Goal: Information Seeking & Learning: Understand process/instructions

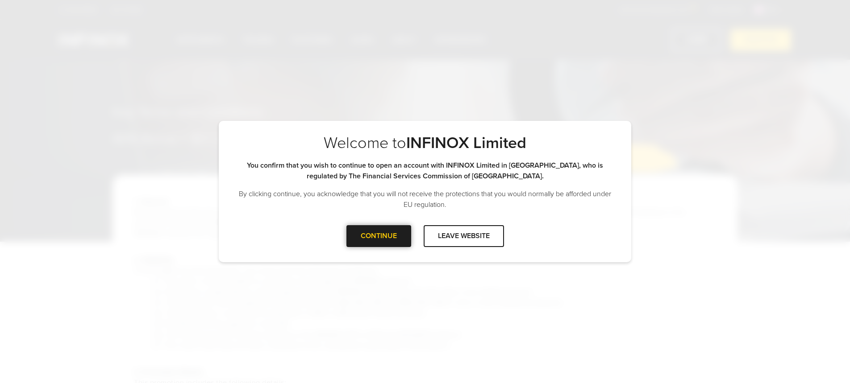
click at [378, 236] on div at bounding box center [378, 236] width 0 height 0
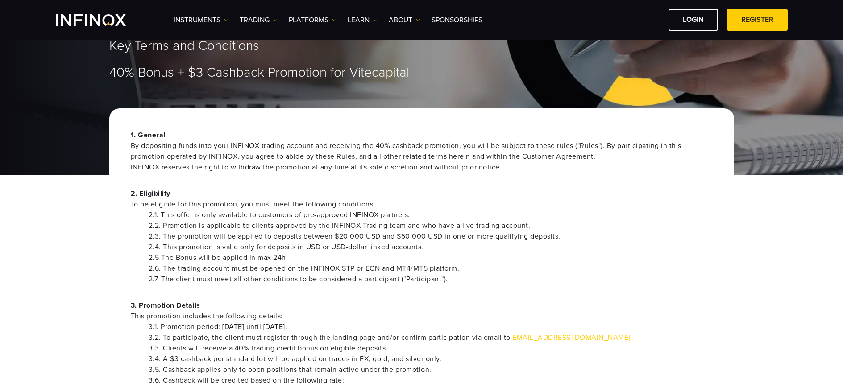
scroll to position [48, 0]
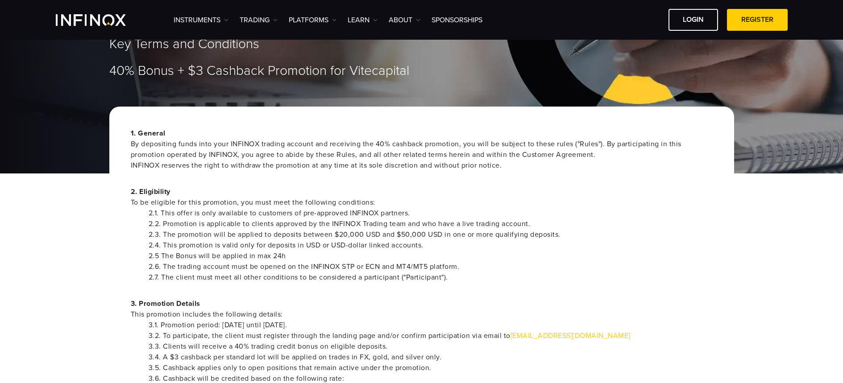
drag, startPoint x: 290, startPoint y: 320, endPoint x: 369, endPoint y: 323, distance: 79.5
click at [369, 323] on li "3.1. Promotion period: July 28, 2025 until October 31, 2025." at bounding box center [431, 325] width 564 height 11
click at [371, 319] on span "This promotion includes the following details:" at bounding box center [422, 314] width 582 height 11
drag, startPoint x: 336, startPoint y: 322, endPoint x: 132, endPoint y: 326, distance: 204.4
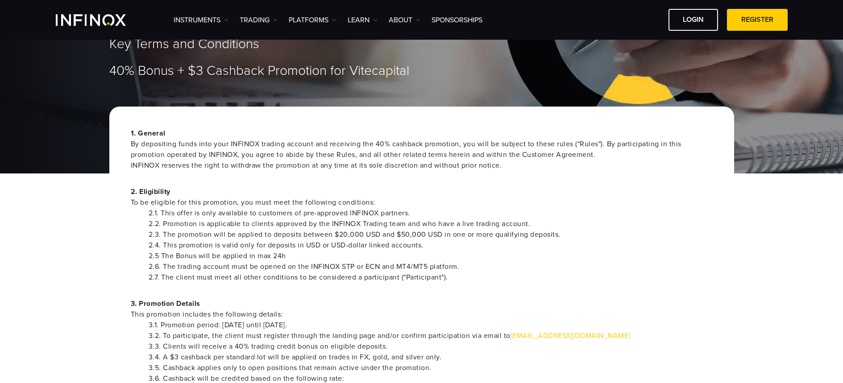
click at [164, 323] on li "3.1. Promotion period: July 28, 2025 until October 31, 2025." at bounding box center [431, 325] width 564 height 11
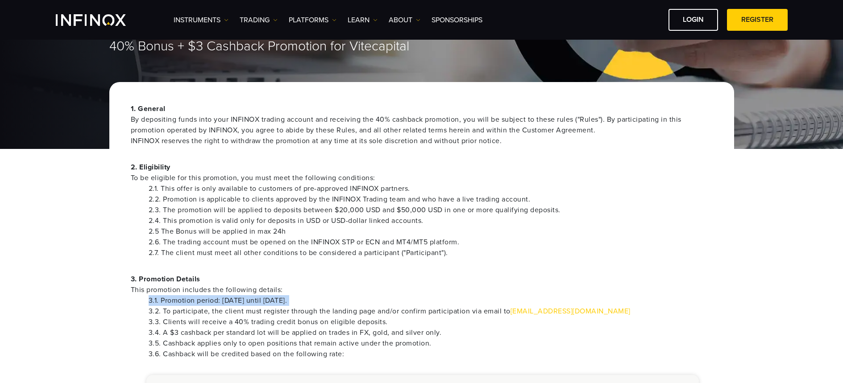
scroll to position [120, 0]
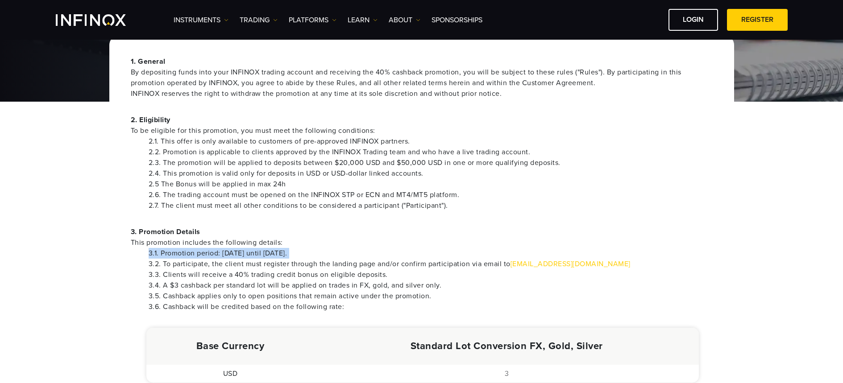
click at [341, 253] on li "3.1. Promotion period: July 28, 2025 until October 31, 2025." at bounding box center [431, 253] width 564 height 11
drag, startPoint x: 344, startPoint y: 252, endPoint x: 133, endPoint y: 246, distance: 211.6
click at [122, 251] on div "1. General By depositing funds into your INFINOX trading account and receiving …" at bounding box center [421, 380] width 625 height 691
click at [133, 246] on span "This promotion includes the following details:" at bounding box center [422, 242] width 582 height 11
drag, startPoint x: 116, startPoint y: 227, endPoint x: 357, endPoint y: 257, distance: 242.0
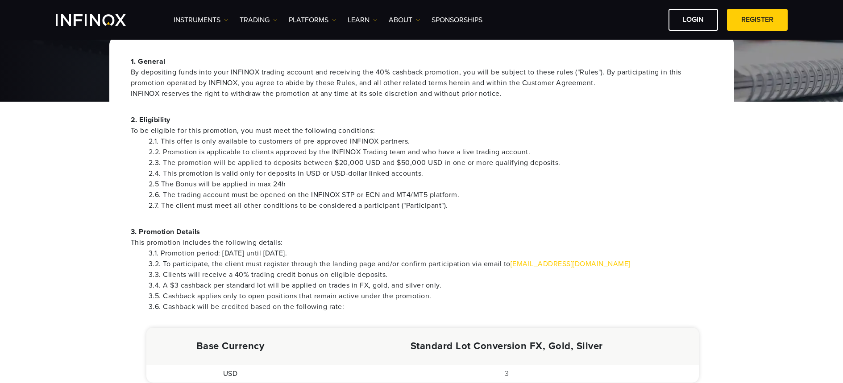
click at [357, 257] on div "1. General By depositing funds into your INFINOX trading account and receiving …" at bounding box center [421, 380] width 625 height 691
click at [299, 253] on li "3.1. Promotion period: July 28, 2025 until October 31, 2025." at bounding box center [431, 253] width 564 height 11
drag, startPoint x: 224, startPoint y: 253, endPoint x: 333, endPoint y: 253, distance: 108.9
click at [333, 253] on li "3.1. Promotion period: July 28, 2025 until October 31, 2025." at bounding box center [431, 253] width 564 height 11
drag, startPoint x: 354, startPoint y: 253, endPoint x: 287, endPoint y: 255, distance: 66.5
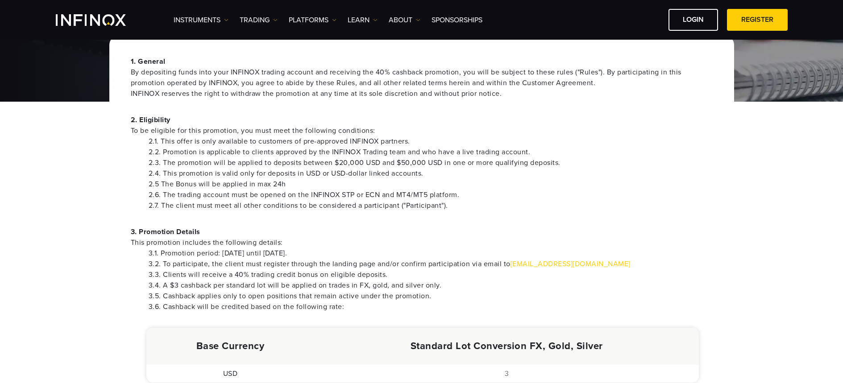
click at [287, 255] on li "3.1. Promotion period: July 28, 2025 until October 31, 2025." at bounding box center [431, 253] width 564 height 11
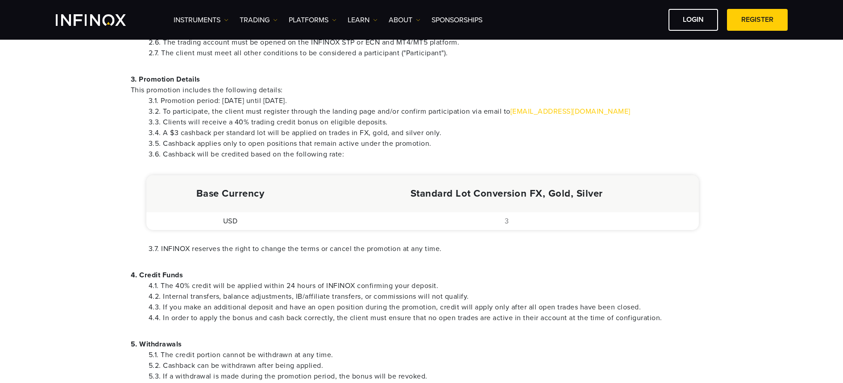
scroll to position [272, 0]
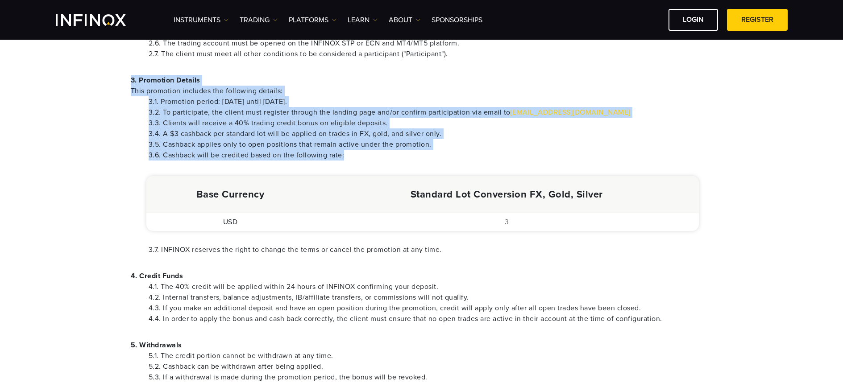
drag, startPoint x: 352, startPoint y: 158, endPoint x: 150, endPoint y: 85, distance: 214.0
click at [116, 79] on div "1. General By depositing funds into your INFINOX trading account and receiving …" at bounding box center [421, 228] width 625 height 691
click at [220, 98] on li "3.1. Promotion period: July 28, 2025 until October 31, 2025." at bounding box center [431, 101] width 564 height 11
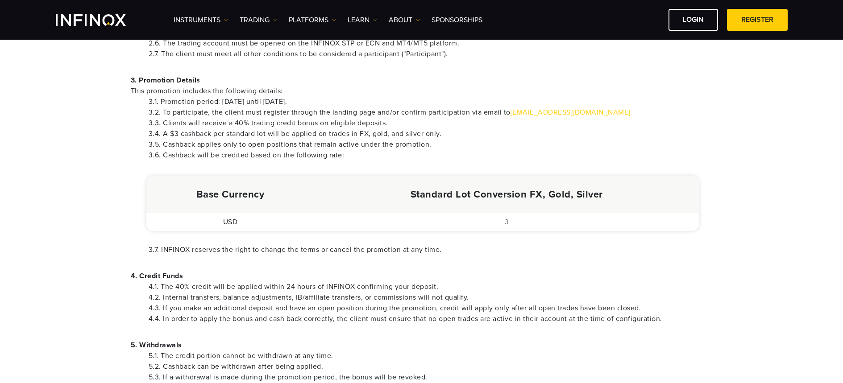
click at [355, 104] on li "3.1. Promotion period: July 28, 2025 until October 31, 2025." at bounding box center [431, 101] width 564 height 11
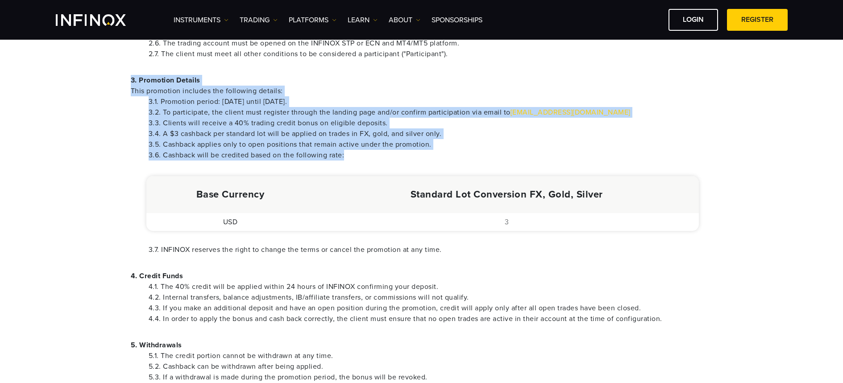
drag, startPoint x: 354, startPoint y: 155, endPoint x: 124, endPoint y: 82, distance: 240.7
click at [124, 82] on div "1. General By depositing funds into your INFINOX trading account and receiving …" at bounding box center [421, 228] width 625 height 691
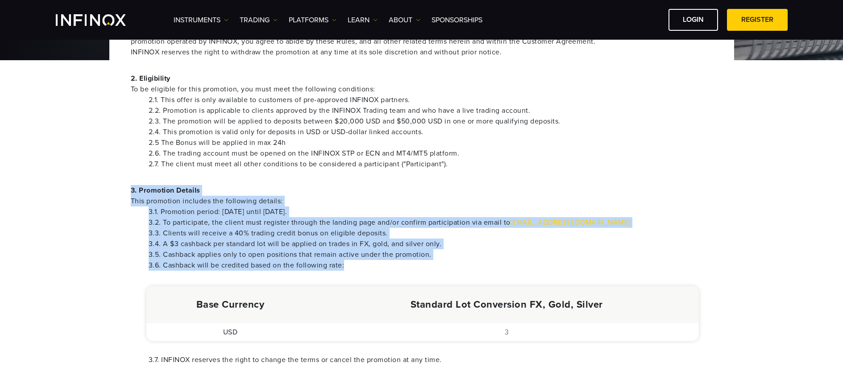
scroll to position [130, 0]
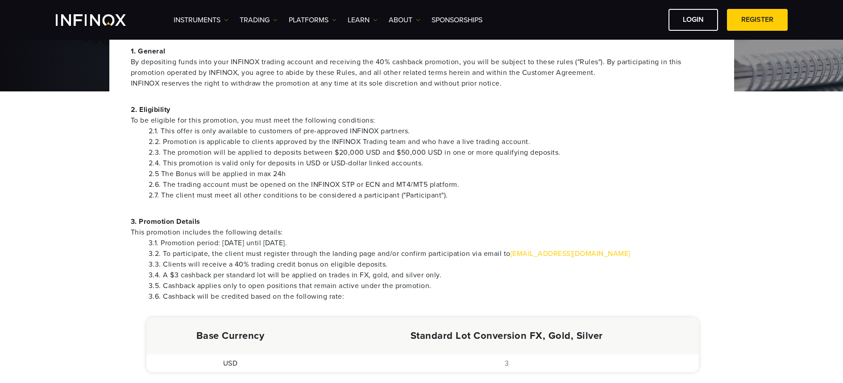
drag, startPoint x: 313, startPoint y: 180, endPoint x: 319, endPoint y: 172, distance: 9.7
click at [313, 180] on li "2.6. The trading account must be opened on the INFINOX STP or ECN and MT4/MT5 p…" at bounding box center [431, 184] width 564 height 11
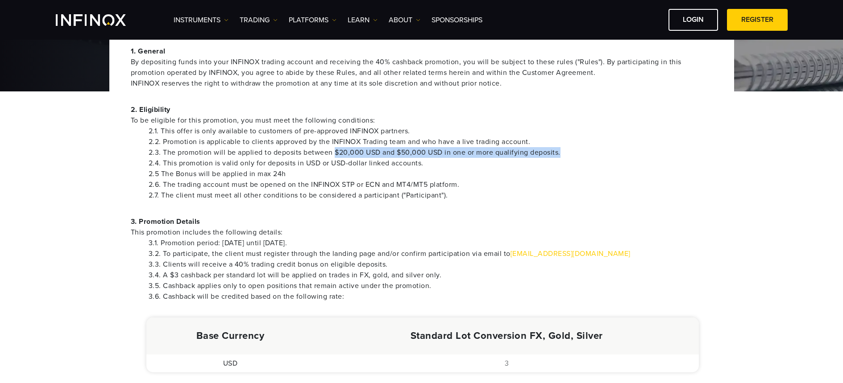
drag, startPoint x: 335, startPoint y: 150, endPoint x: 593, endPoint y: 157, distance: 258.0
click at [590, 155] on li "2.3. The promotion will be applied to deposits between $20,000 USD and $50,000 …" at bounding box center [431, 152] width 564 height 11
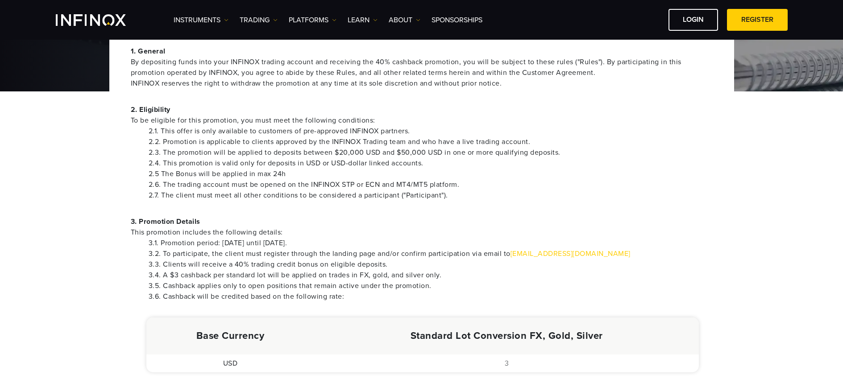
click at [469, 179] on li "2.6. The trading account must be opened on the INFINOX STP or ECN and MT4/MT5 p…" at bounding box center [431, 184] width 564 height 11
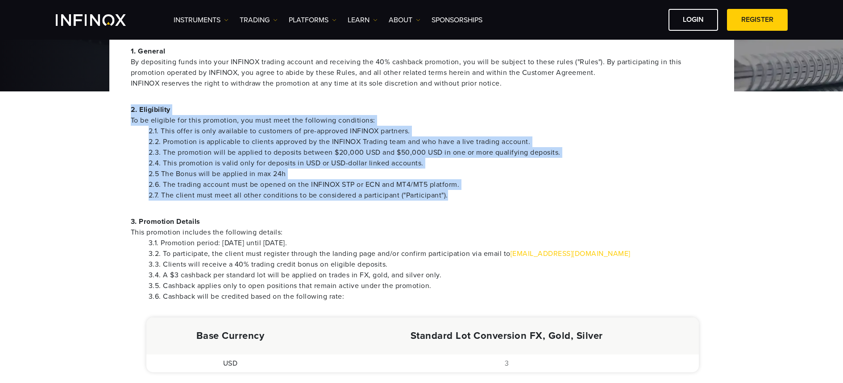
drag, startPoint x: 466, startPoint y: 192, endPoint x: 110, endPoint y: 104, distance: 366.3
click at [110, 104] on div "1. General By depositing funds into your INFINOX trading account and receiving …" at bounding box center [421, 370] width 625 height 691
click at [135, 116] on span "To be eligible for this promotion, you must meet the following conditions:" at bounding box center [422, 120] width 582 height 11
drag, startPoint x: 151, startPoint y: 111, endPoint x: 486, endPoint y: 199, distance: 346.3
click at [486, 199] on div "1. General By depositing funds into your INFINOX trading account and receiving …" at bounding box center [421, 370] width 625 height 691
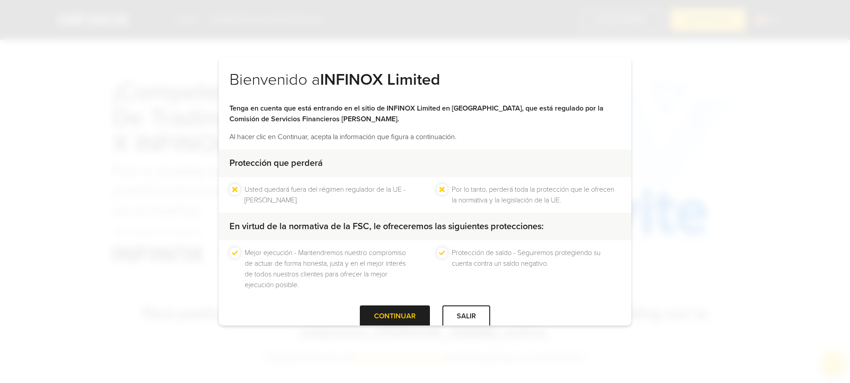
scroll to position [17, 0]
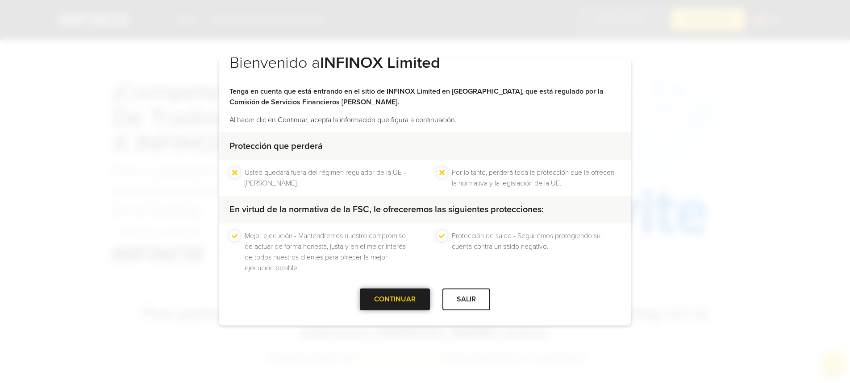
click at [395, 299] on div at bounding box center [395, 299] width 0 height 0
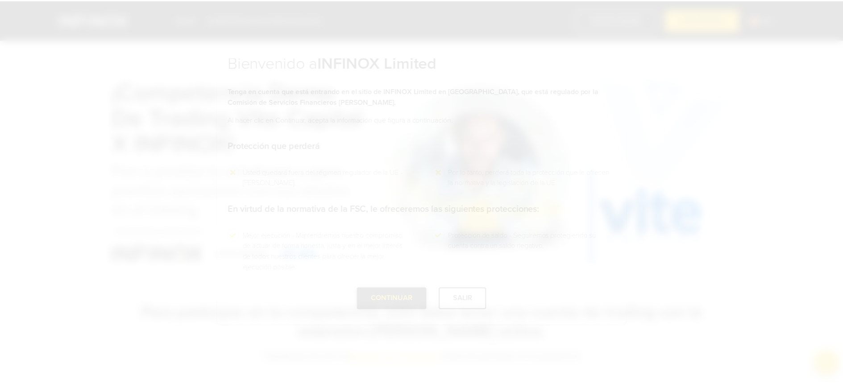
scroll to position [0, 0]
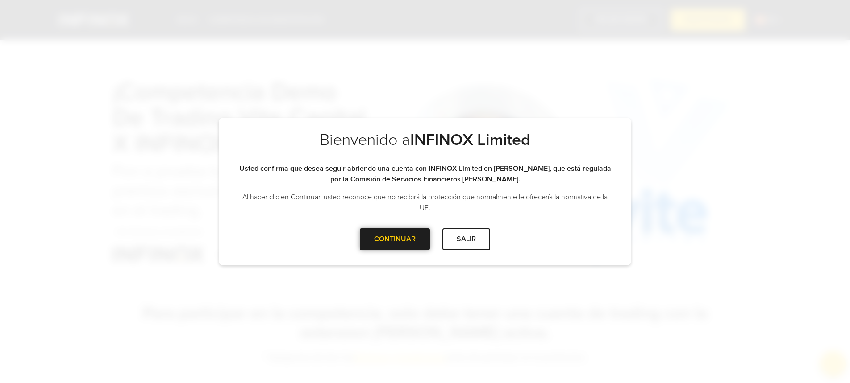
click at [395, 247] on div "CONTINUAR" at bounding box center [395, 239] width 70 height 22
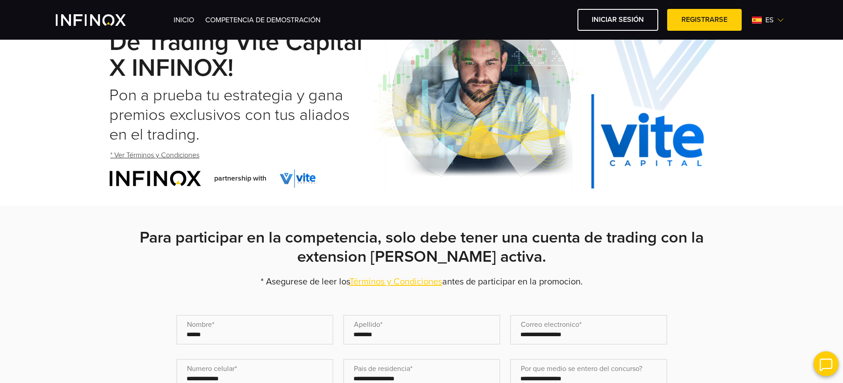
scroll to position [283, 0]
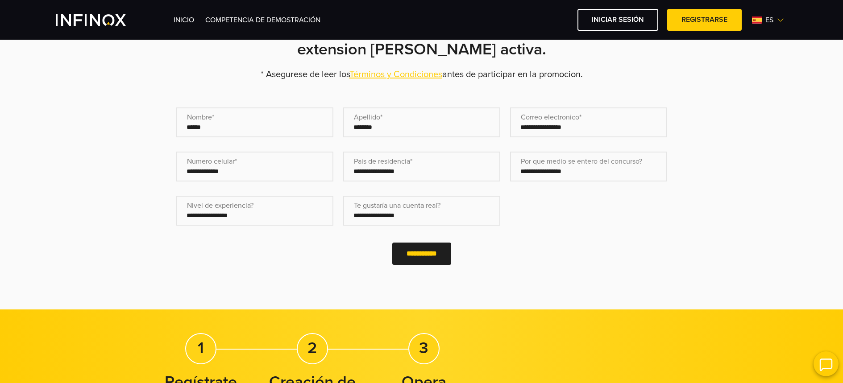
click at [457, 222] on select "**********" at bounding box center [421, 211] width 157 height 30
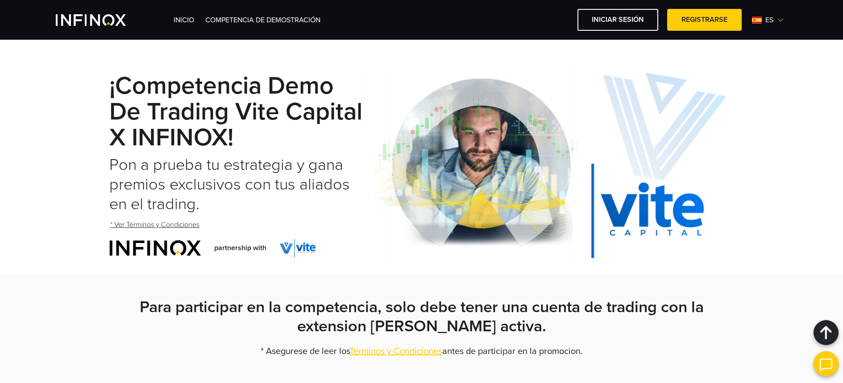
scroll to position [0, 0]
